Goal: Task Accomplishment & Management: Manage account settings

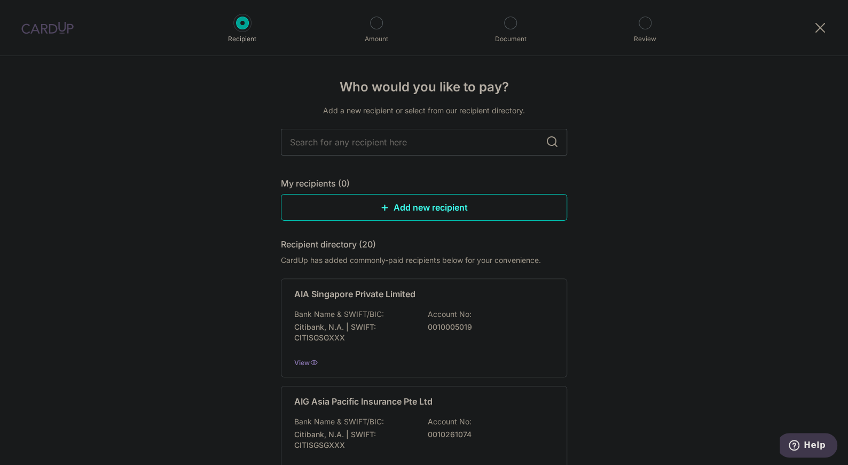
click at [52, 35] on div at bounding box center [47, 28] width 95 height 56
click at [45, 30] on img at bounding box center [47, 27] width 52 height 13
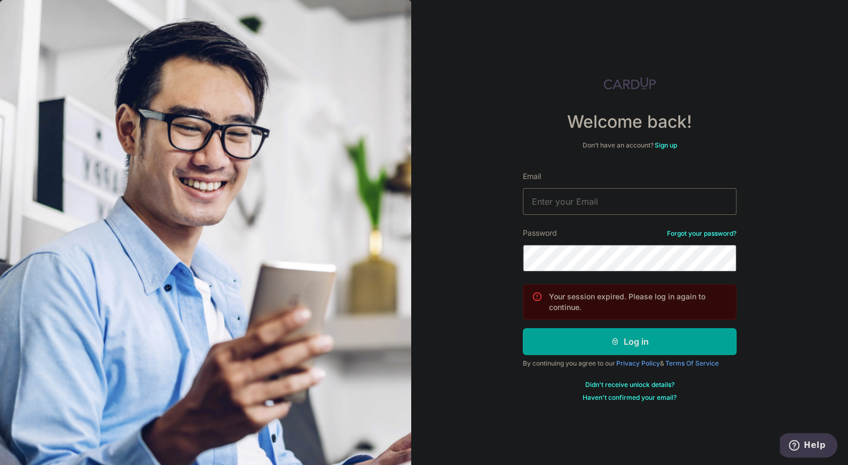
click at [553, 205] on input "Email" at bounding box center [630, 201] width 214 height 27
type input "[EMAIL_ADDRESS][DOMAIN_NAME]"
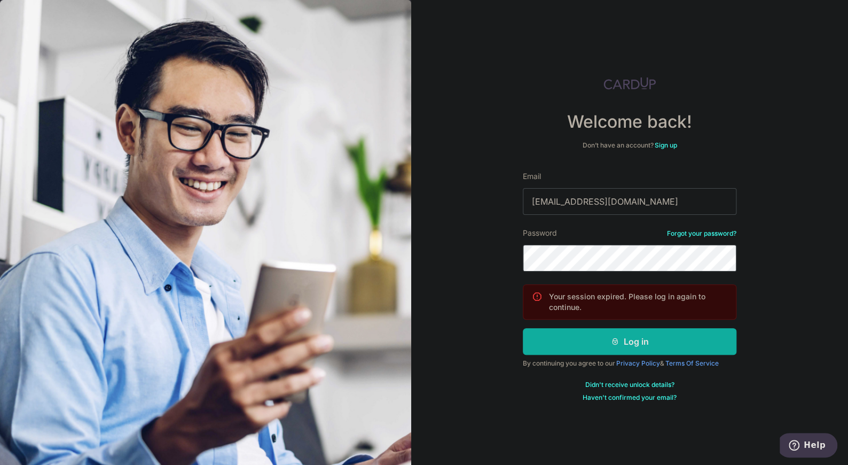
click at [589, 340] on button "Log in" at bounding box center [630, 341] width 214 height 27
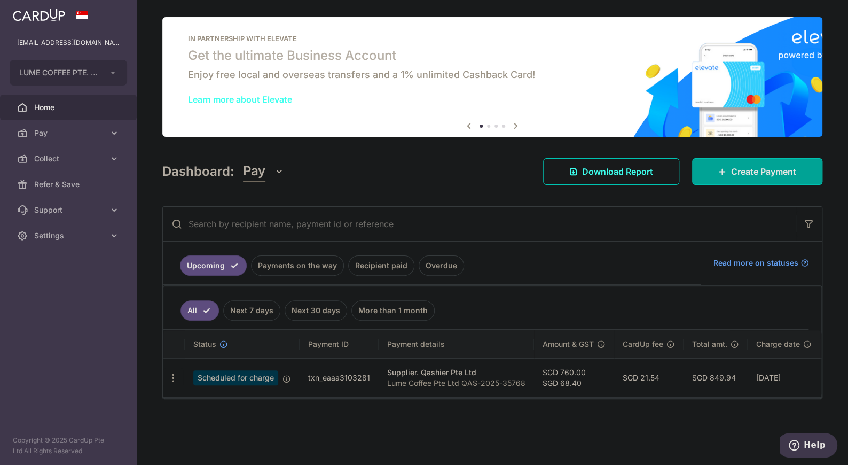
click at [439, 378] on p "Lume Coffee Pte Ltd QAS-2025-35768" at bounding box center [456, 383] width 138 height 11
click at [582, 377] on td "SGD 760.00 SGD 68.40" at bounding box center [574, 377] width 80 height 39
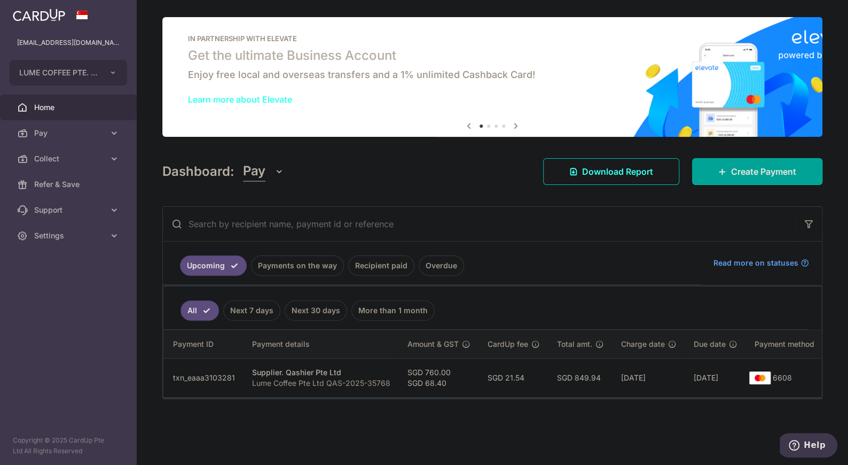
click at [789, 376] on td "6608" at bounding box center [786, 377] width 81 height 39
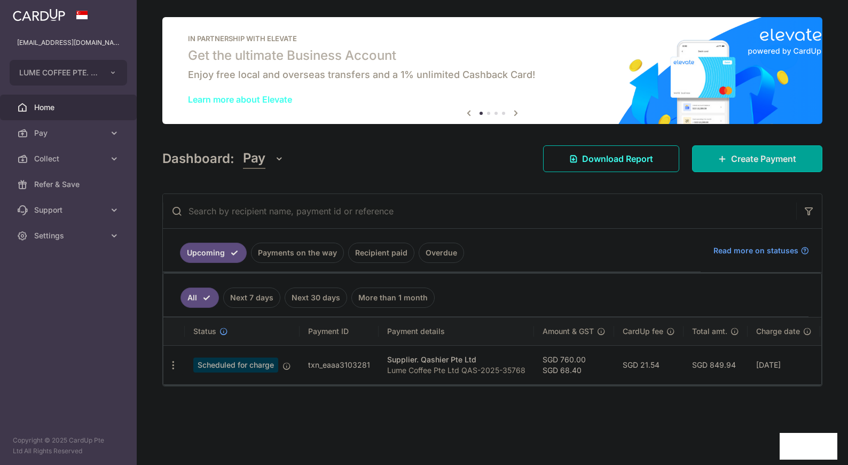
click at [444, 367] on p "Lume Coffee Pte Ltd QAS-2025-35768" at bounding box center [456, 370] width 138 height 11
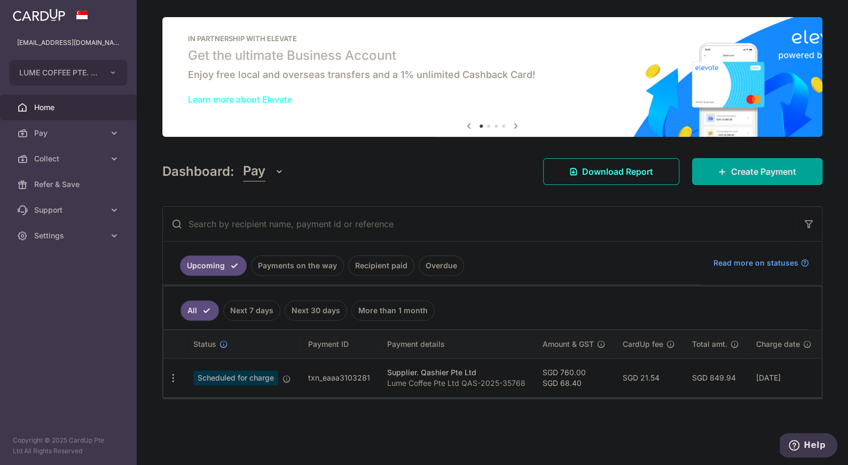
click at [252, 370] on span "Scheduled for charge" at bounding box center [235, 377] width 85 height 15
click at [168, 377] on icon "button" at bounding box center [173, 377] width 11 height 11
click at [341, 374] on td "txn_eaaa3103281" at bounding box center [339, 377] width 79 height 39
click at [285, 375] on icon at bounding box center [287, 378] width 9 height 9
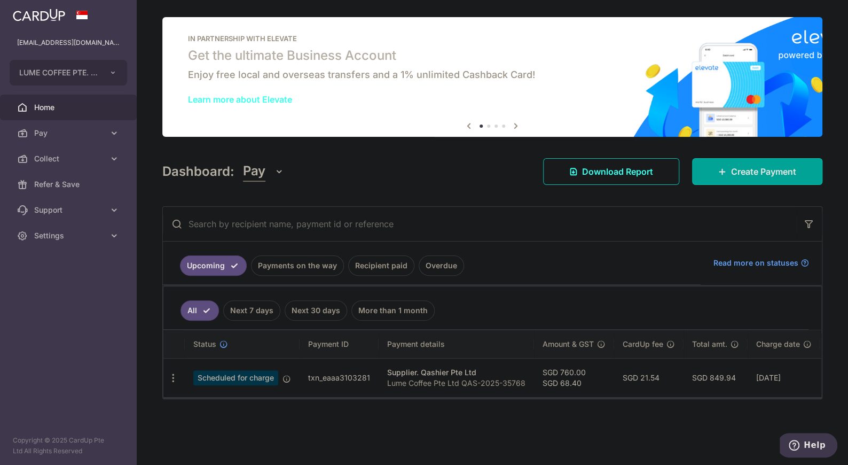
click at [481, 371] on div "Supplier. Qashier Pte Ltd" at bounding box center [456, 372] width 138 height 11
click at [171, 375] on icon "button" at bounding box center [173, 377] width 11 height 11
click at [207, 406] on span "Update payment" at bounding box center [230, 407] width 73 height 13
radio input "true"
type input "760.00"
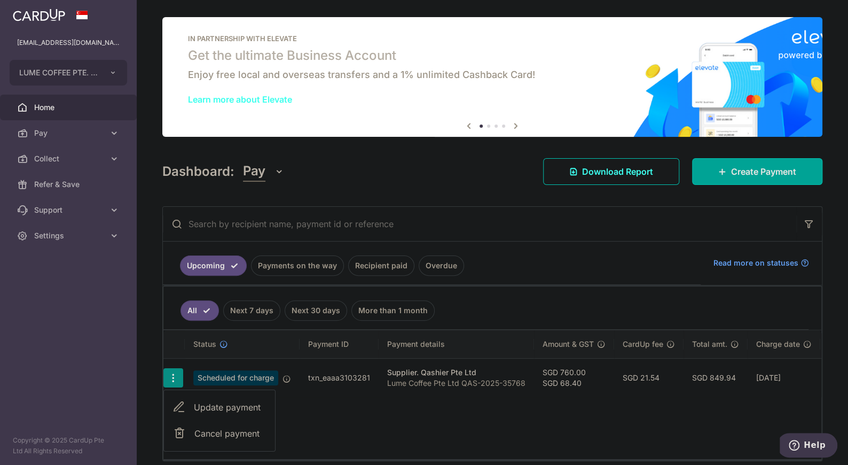
type input "68.40"
type input "[DATE]"
type input "Lume Coffee Pte Ltd QAS-2025-35768"
type input "Qashier Renewal"
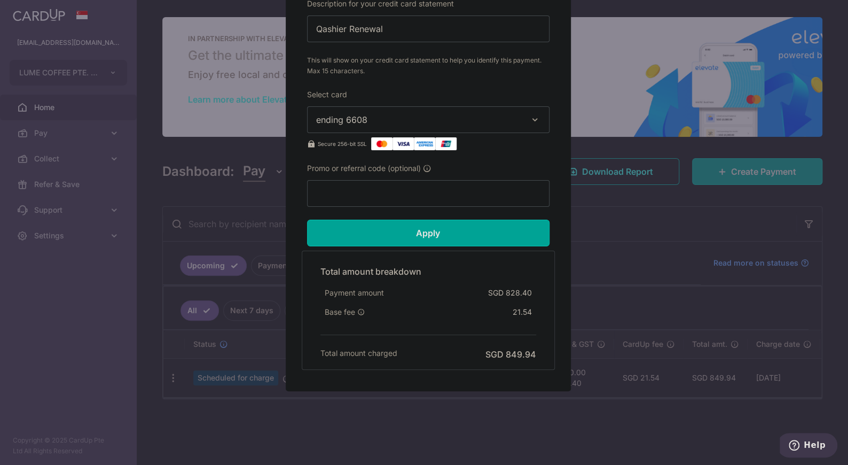
scroll to position [490, 0]
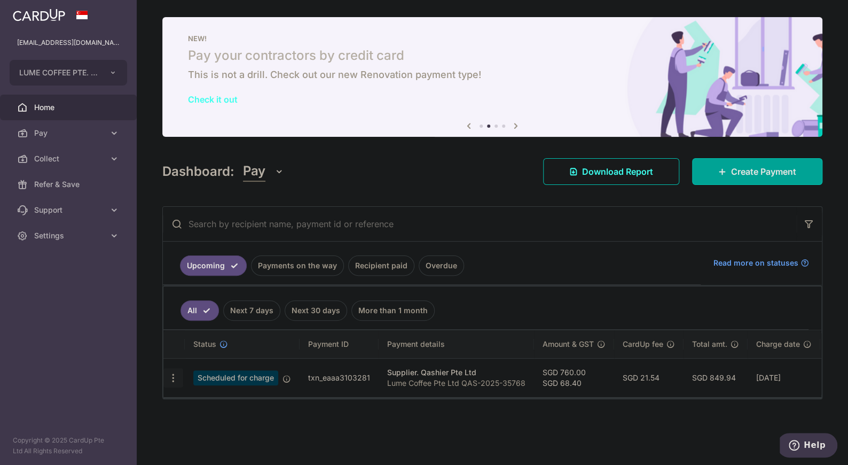
click at [168, 375] on icon "button" at bounding box center [173, 377] width 11 height 11
click at [185, 401] on icon at bounding box center [179, 407] width 13 height 13
radio input "true"
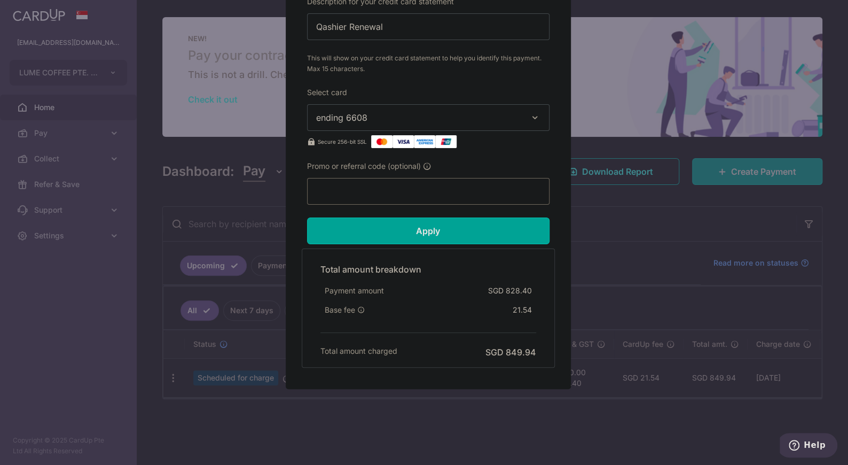
click at [377, 187] on input "Promo or referral code (optional)" at bounding box center [428, 191] width 242 height 27
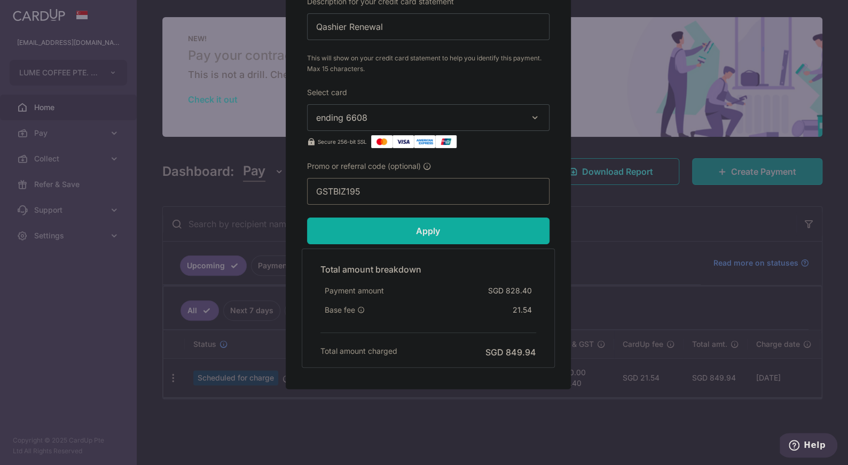
type input "GSTBIZ195"
click at [392, 225] on input "Apply" at bounding box center [428, 230] width 242 height 27
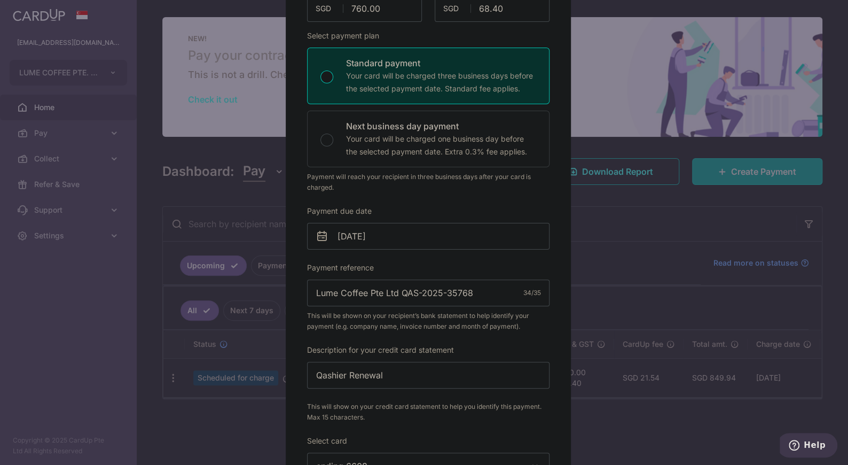
scroll to position [0, 0]
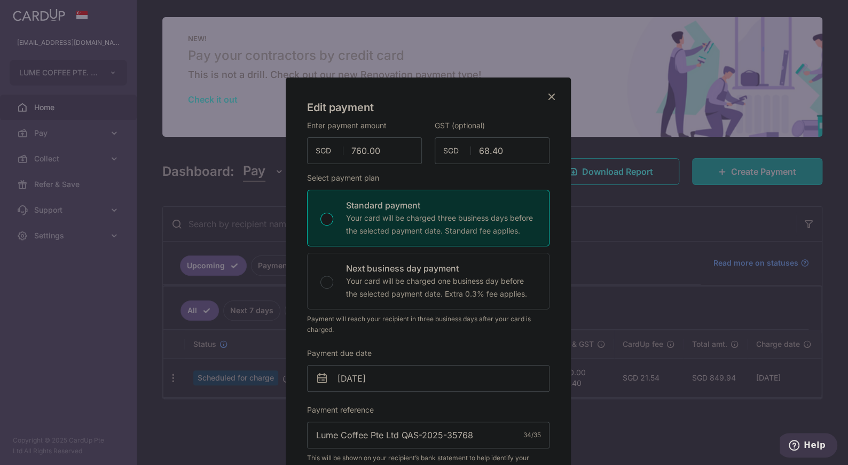
click at [550, 95] on icon "Close" at bounding box center [551, 96] width 13 height 13
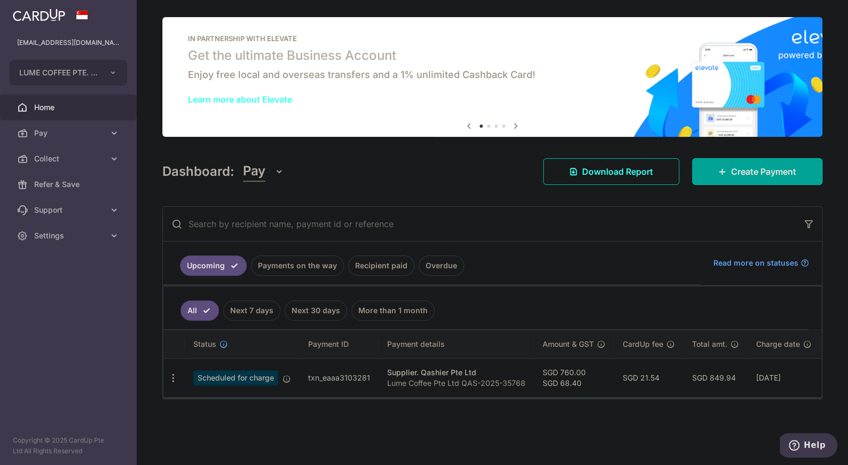
click at [38, 112] on span "Home" at bounding box center [69, 107] width 71 height 11
